Goal: Navigation & Orientation: Find specific page/section

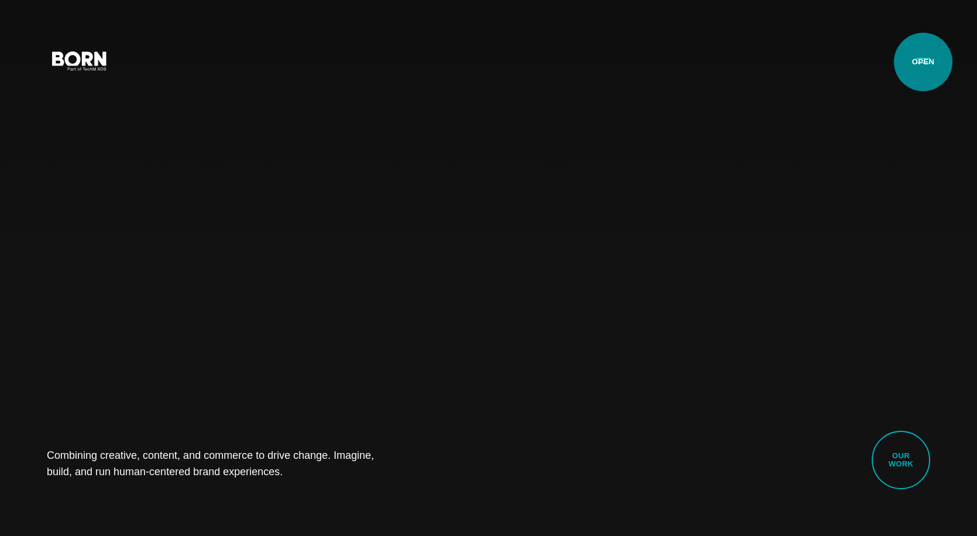
click at [924, 61] on button "Primary Menu" at bounding box center [923, 60] width 28 height 25
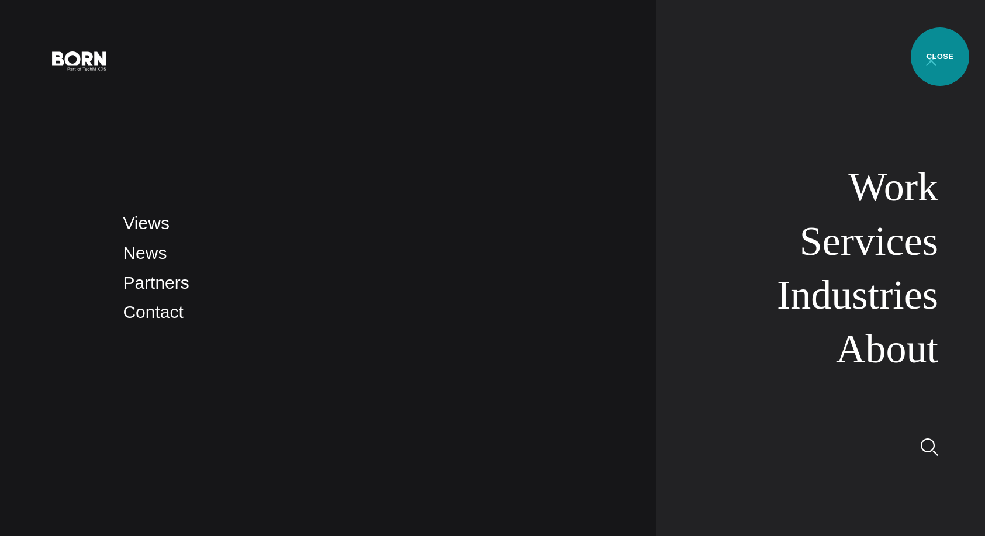
click at [940, 57] on button "Primary Menu" at bounding box center [932, 60] width 28 height 25
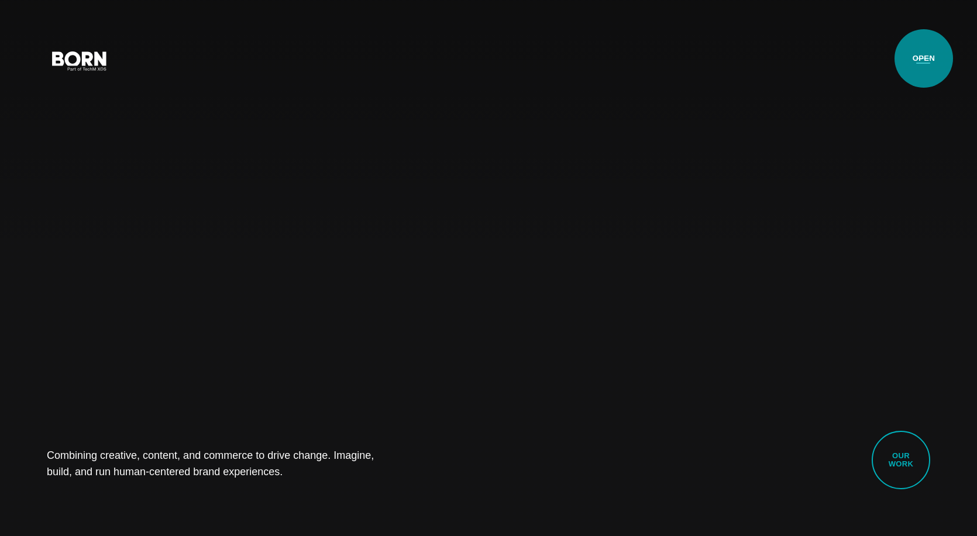
click at [923, 58] on button "Primary Menu" at bounding box center [923, 60] width 28 height 25
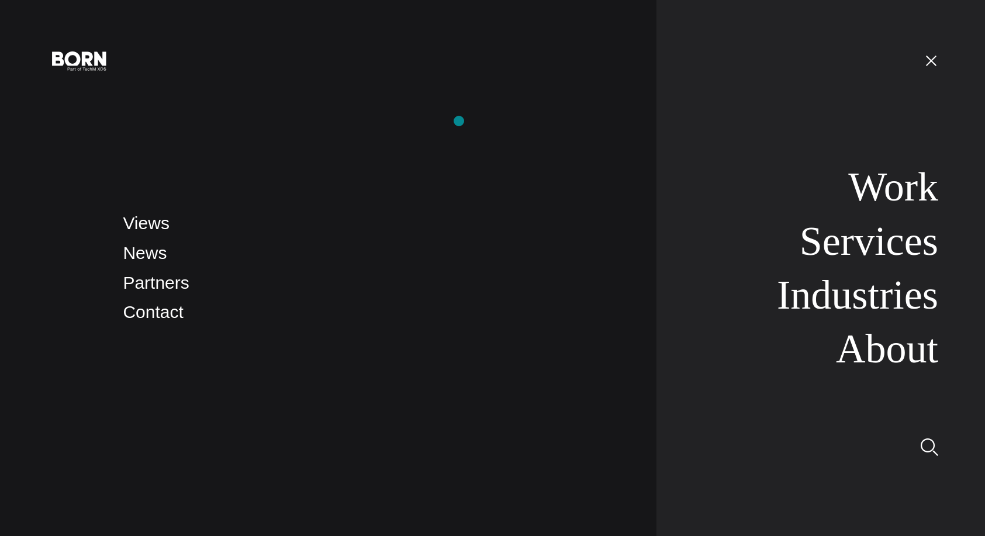
click at [458, 121] on nav "Views News Partners Contact" at bounding box center [378, 268] width 511 height 536
click at [937, 47] on nav "Work Services Industries About" at bounding box center [798, 268] width 282 height 536
click at [937, 71] on button "Primary Menu" at bounding box center [932, 60] width 28 height 25
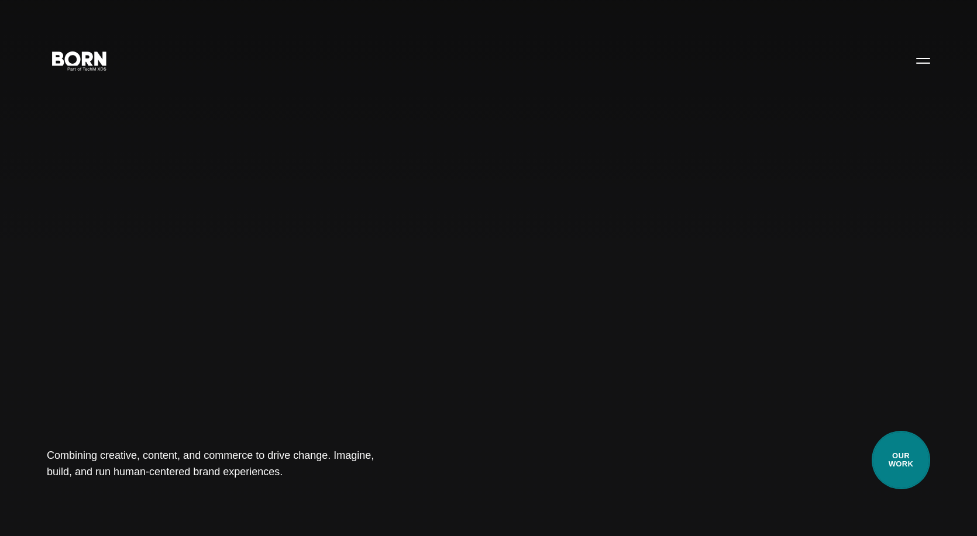
click at [919, 469] on link "Our Work" at bounding box center [900, 460] width 58 height 58
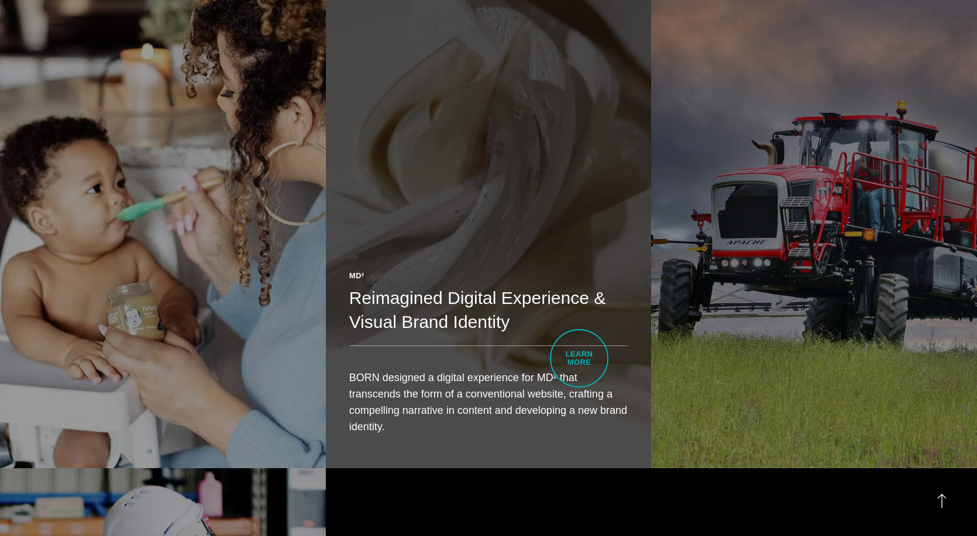
scroll to position [2801, 0]
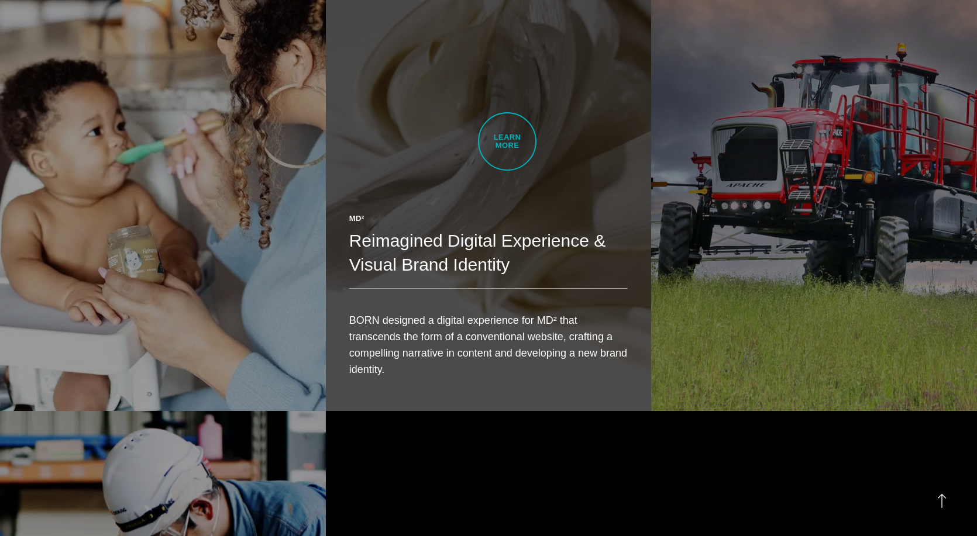
click at [507, 138] on link "MD² Reimagined Digital Experience & Visual Brand Identity BORN designed a digit…" at bounding box center [489, 154] width 326 height 513
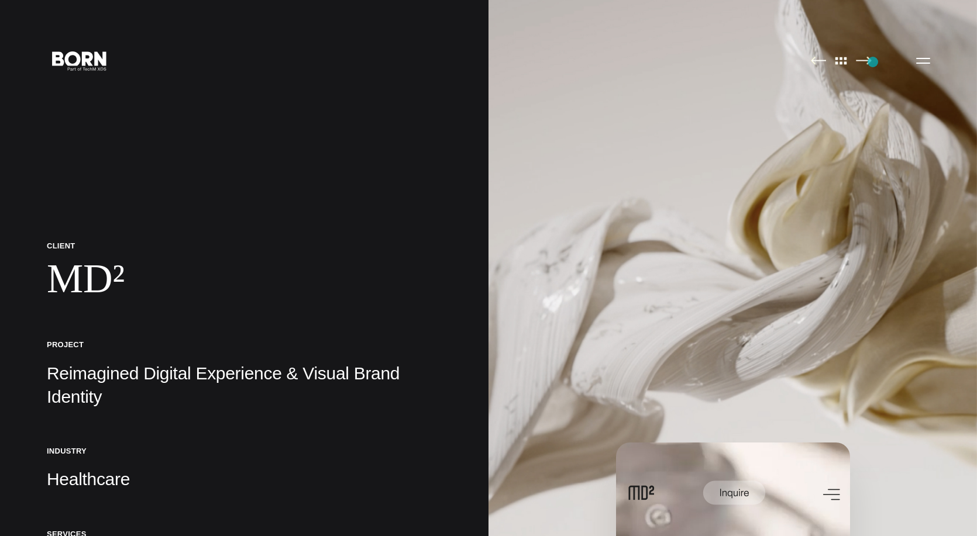
click at [873, 62] on img at bounding box center [732, 268] width 488 height 536
click at [864, 61] on img at bounding box center [864, 60] width 16 height 9
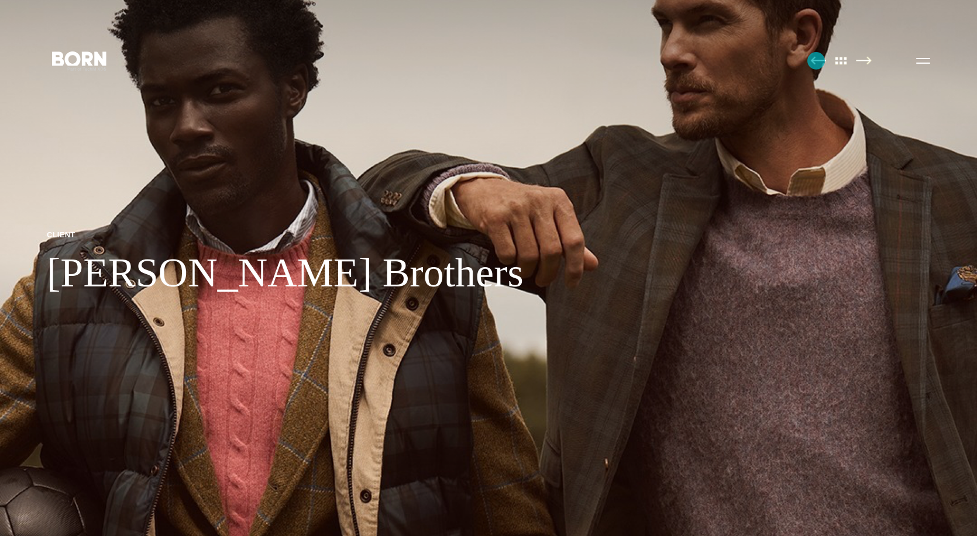
click at [816, 60] on img at bounding box center [818, 60] width 16 height 9
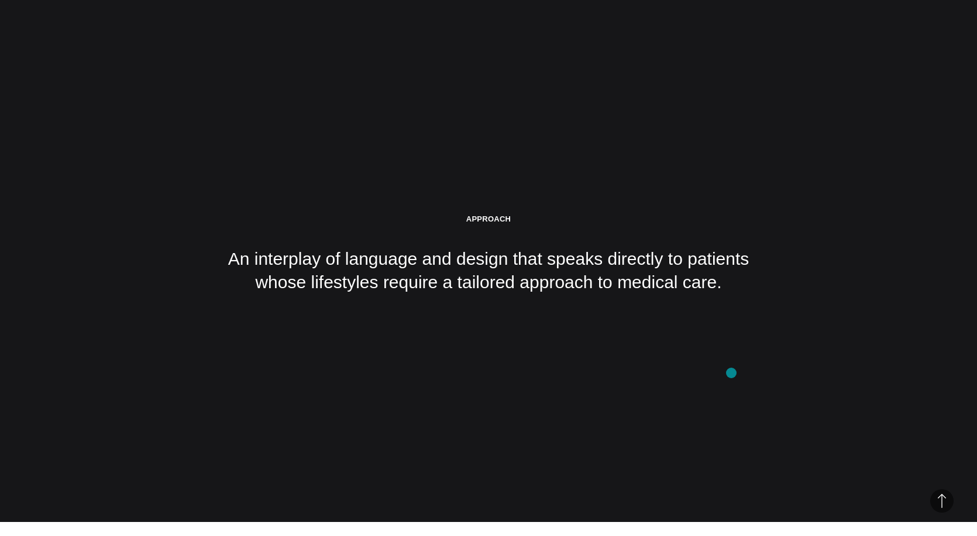
scroll to position [2339, 0]
